Goal: Find specific page/section: Find specific page/section

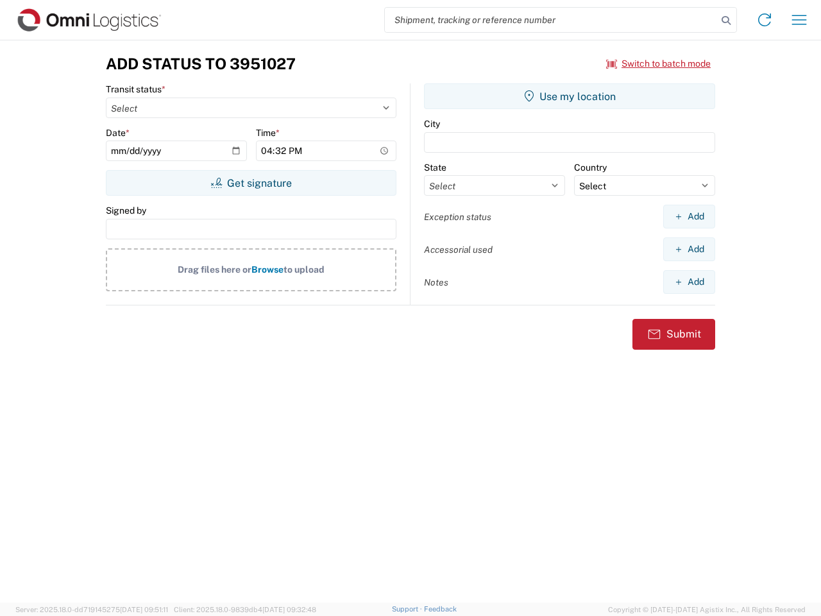
click at [551, 20] on input "search" at bounding box center [551, 20] width 332 height 24
click at [726, 21] on icon at bounding box center [726, 21] width 18 height 18
click at [765, 20] on icon at bounding box center [764, 20] width 21 height 21
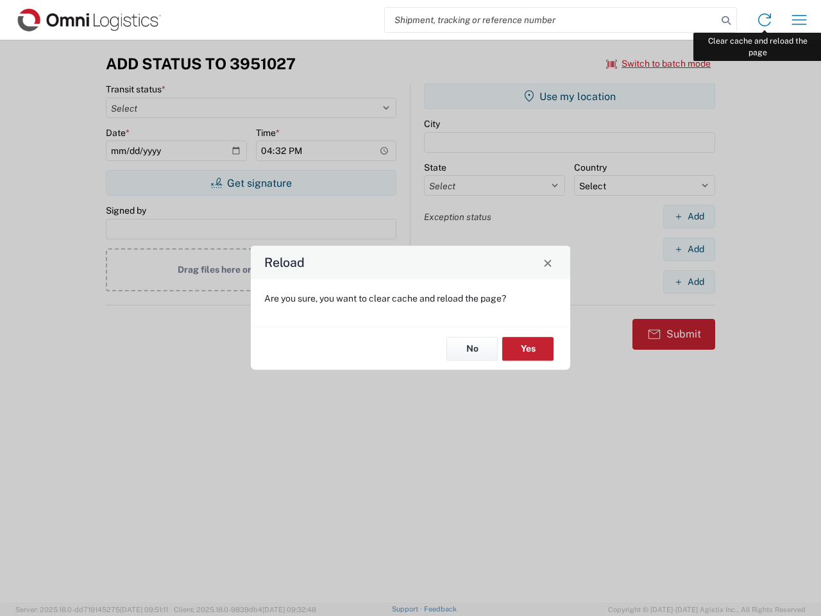
click at [799, 20] on div "Reload Are you sure, you want to clear cache and reload the page? No Yes" at bounding box center [410, 308] width 821 height 616
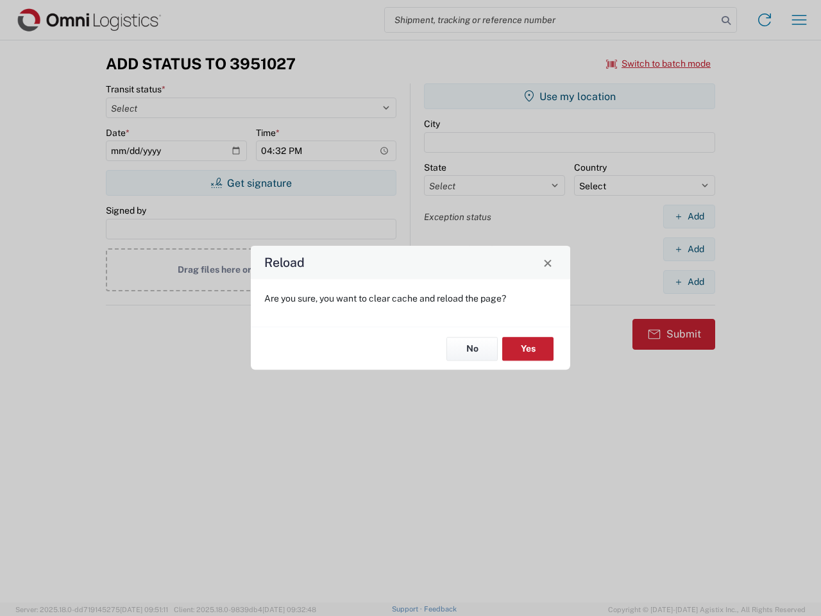
click at [659, 64] on div "Reload Are you sure, you want to clear cache and reload the page? No Yes" at bounding box center [410, 308] width 821 height 616
click at [251, 183] on div "Reload Are you sure, you want to clear cache and reload the page? No Yes" at bounding box center [410, 308] width 821 height 616
click at [570, 96] on div "Reload Are you sure, you want to clear cache and reload the page? No Yes" at bounding box center [410, 308] width 821 height 616
click at [689, 216] on div "Reload Are you sure, you want to clear cache and reload the page? No Yes" at bounding box center [410, 308] width 821 height 616
click at [689, 249] on div "Reload Are you sure, you want to clear cache and reload the page? No Yes" at bounding box center [410, 308] width 821 height 616
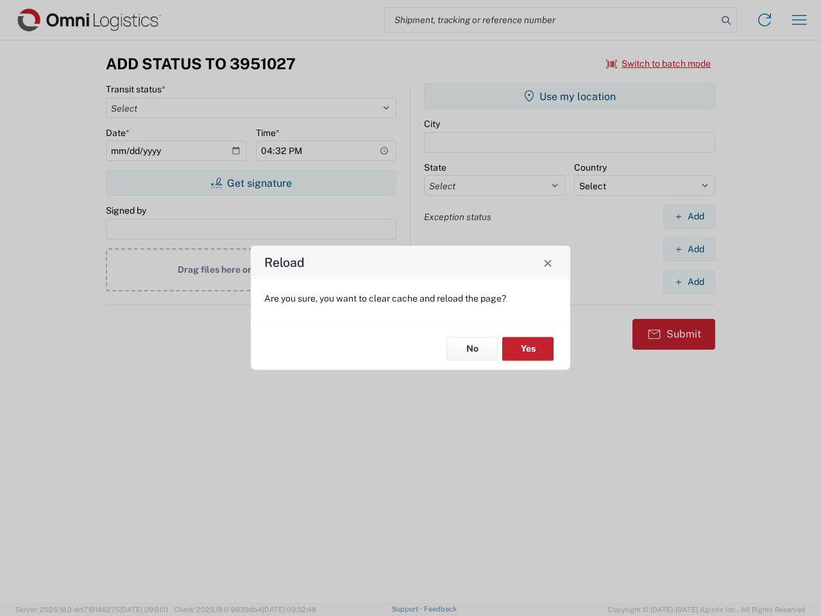
click at [689, 282] on div "Reload Are you sure, you want to clear cache and reload the page? No Yes" at bounding box center [410, 308] width 821 height 616
